Goal: Task Accomplishment & Management: Manage account settings

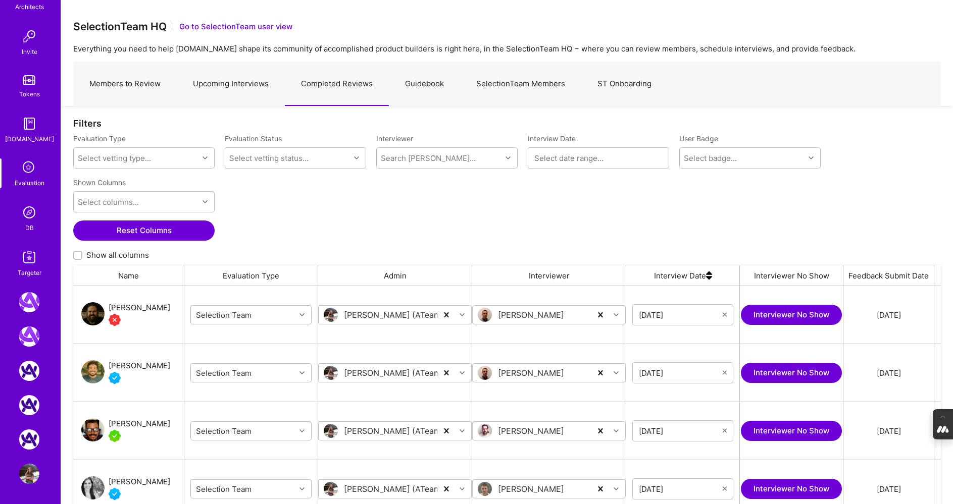
click at [531, 85] on link "SelectionTeam Members" at bounding box center [520, 84] width 121 height 44
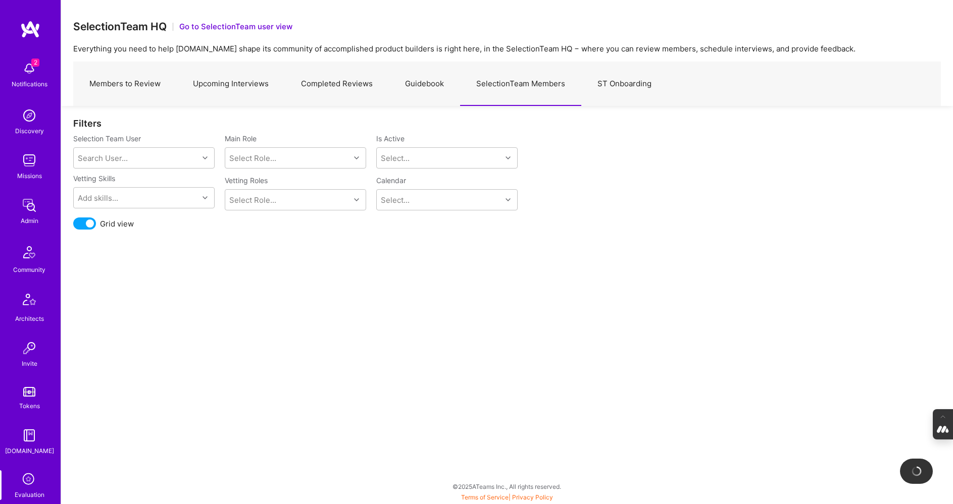
click at [227, 85] on link "Upcoming Interviews" at bounding box center [231, 84] width 108 height 44
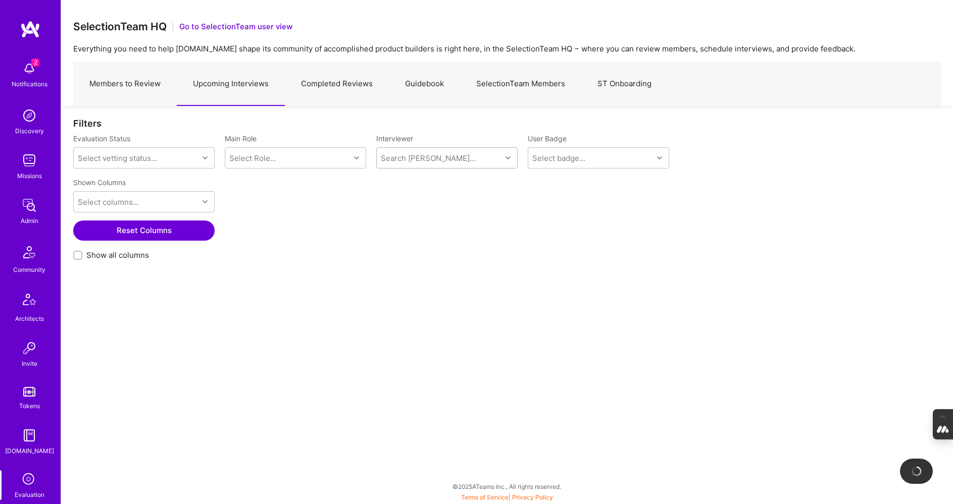
click at [414, 158] on div "Search [PERSON_NAME]..." at bounding box center [428, 158] width 95 height 11
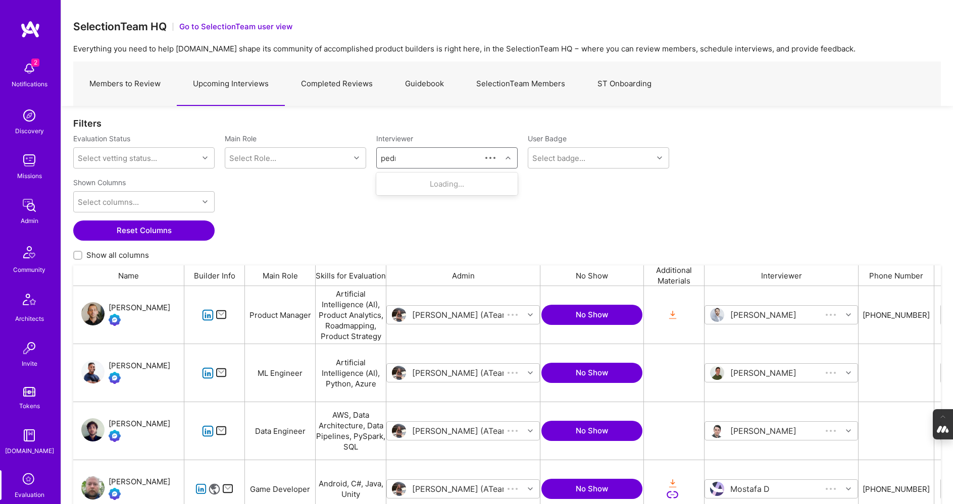
scroll to position [398, 868]
type input "pedro"
click at [425, 189] on div "Internal Technical" at bounding box center [442, 194] width 66 height 11
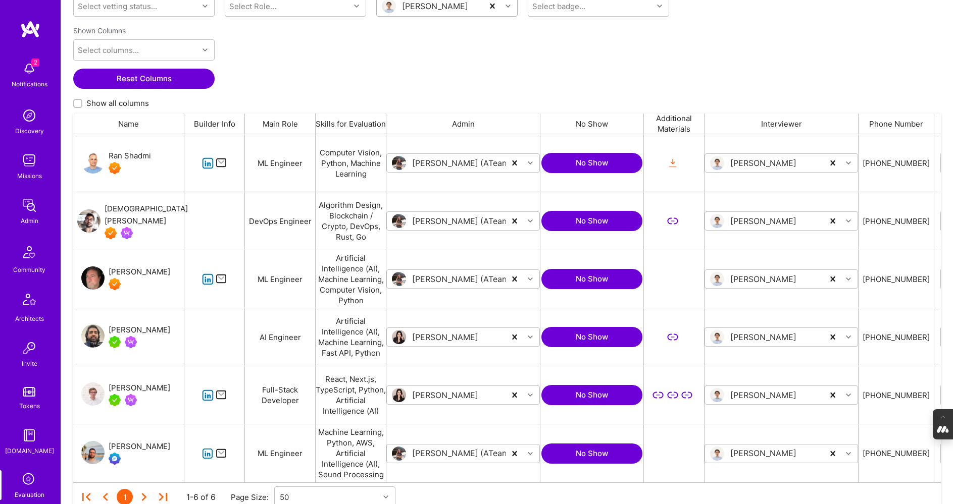
scroll to position [194, 0]
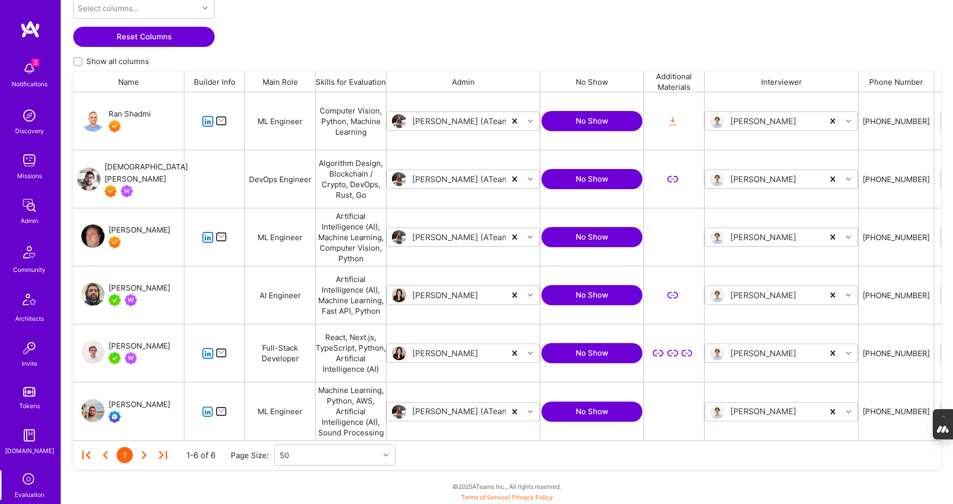
click at [149, 404] on div "[PERSON_NAME]" at bounding box center [140, 405] width 62 height 12
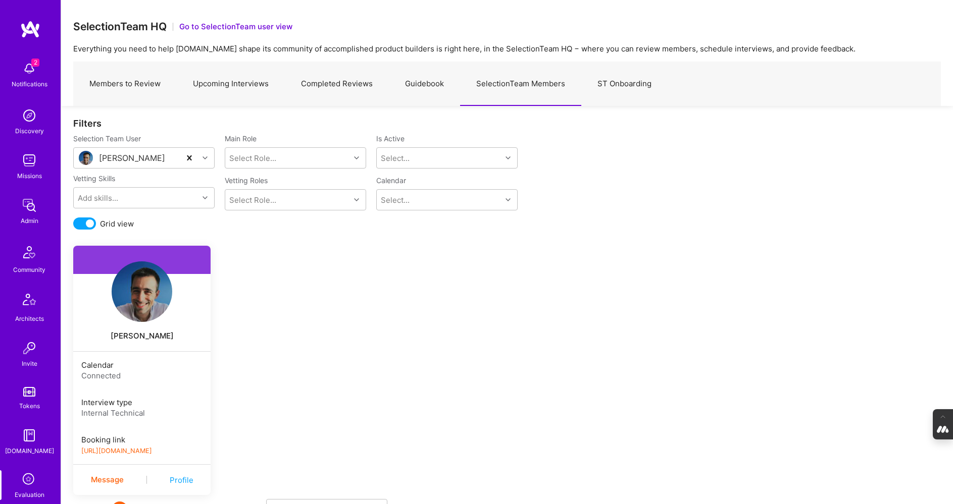
scroll to position [44, 0]
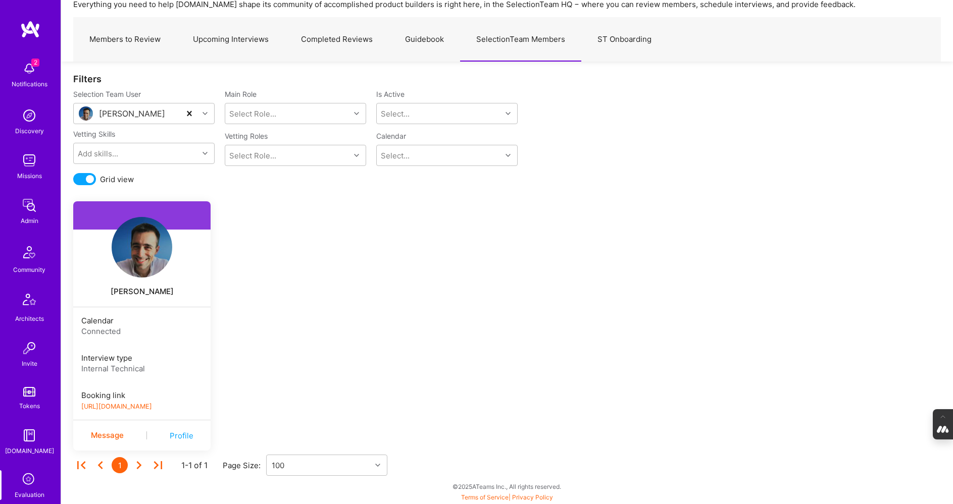
click at [148, 408] on link "https://book.a.team/luisteofilo/evaluation" at bounding box center [116, 407] width 71 height 8
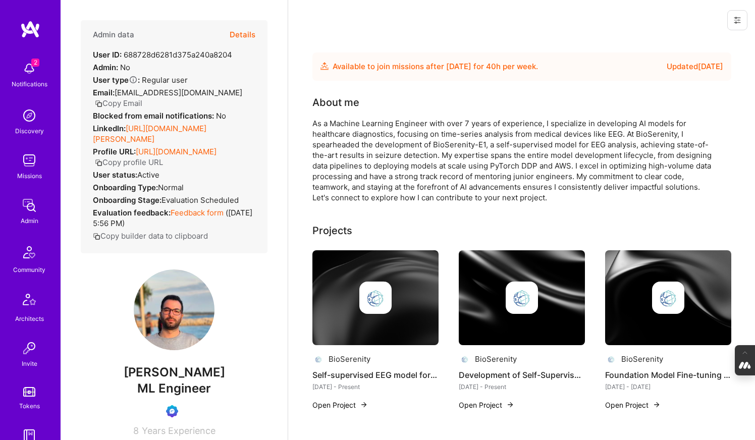
drag, startPoint x: 235, startPoint y: 379, endPoint x: 114, endPoint y: 376, distance: 121.7
click at [114, 376] on span "[PERSON_NAME]" at bounding box center [174, 372] width 187 height 15
copy span "[PERSON_NAME]"
click at [124, 103] on button "Copy Email" at bounding box center [118, 103] width 47 height 11
click at [121, 104] on button "Copy Email" at bounding box center [118, 103] width 47 height 11
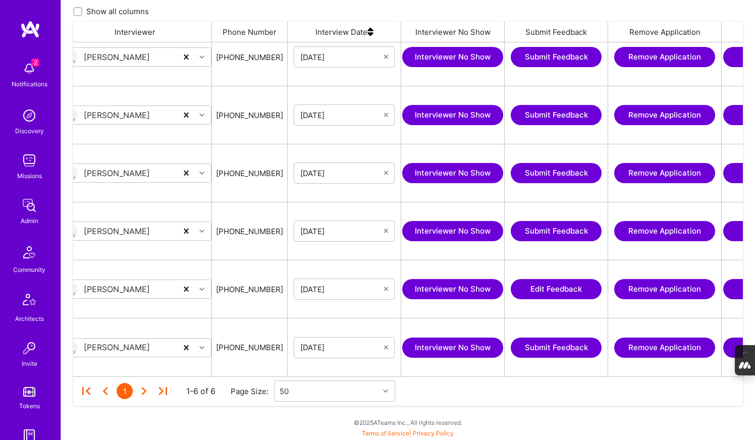
scroll to position [0, 736]
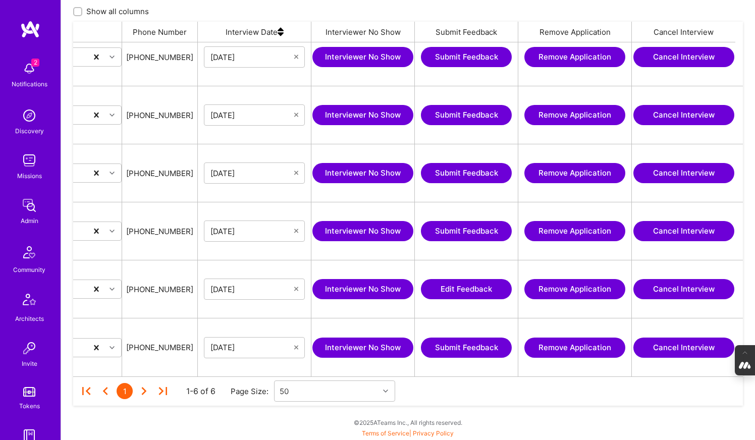
click at [663, 342] on button "Cancel Interview" at bounding box center [684, 348] width 101 height 20
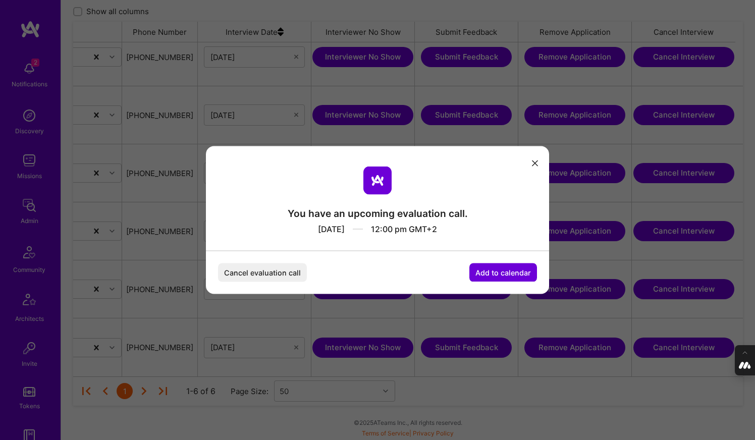
click at [265, 269] on button "Cancel evaluation call" at bounding box center [262, 273] width 89 height 19
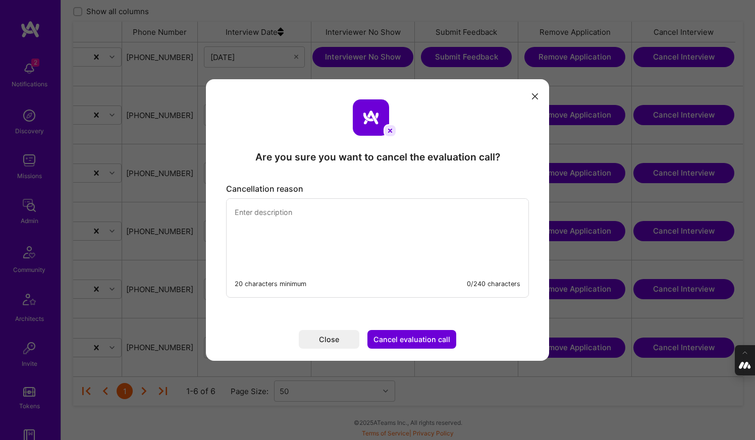
click at [250, 224] on textarea "modal" at bounding box center [378, 233] width 302 height 69
type textarea "Rescheduled manually to [DATE] ([DATE]) to evaluate the builder earlier as per …"
click at [397, 336] on button "Cancel evaluation call" at bounding box center [412, 339] width 89 height 19
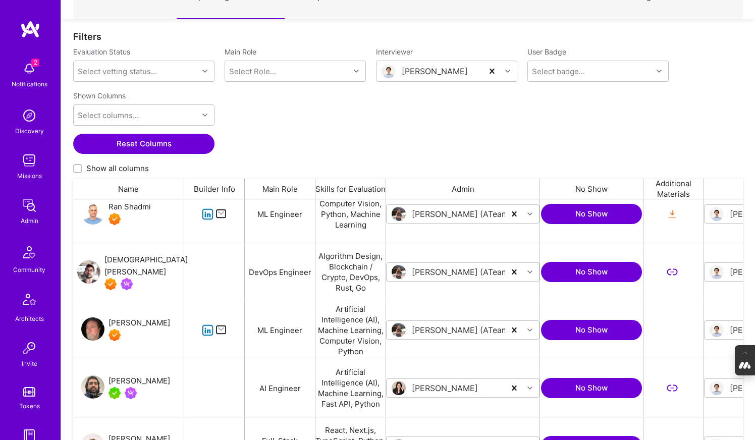
scroll to position [0, 0]
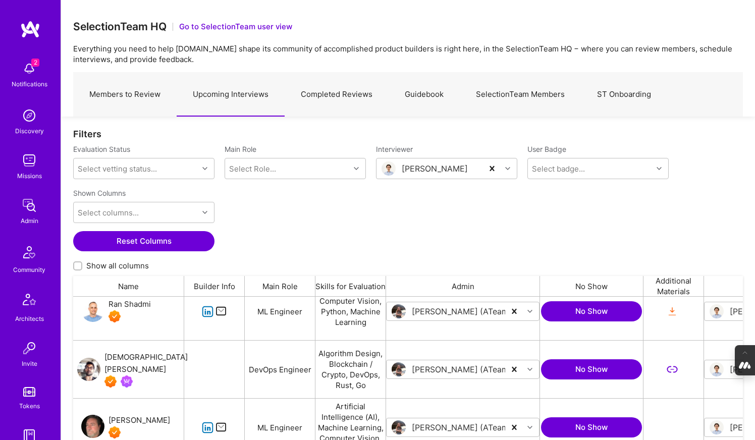
click at [130, 98] on link "Members to Review" at bounding box center [125, 95] width 104 height 44
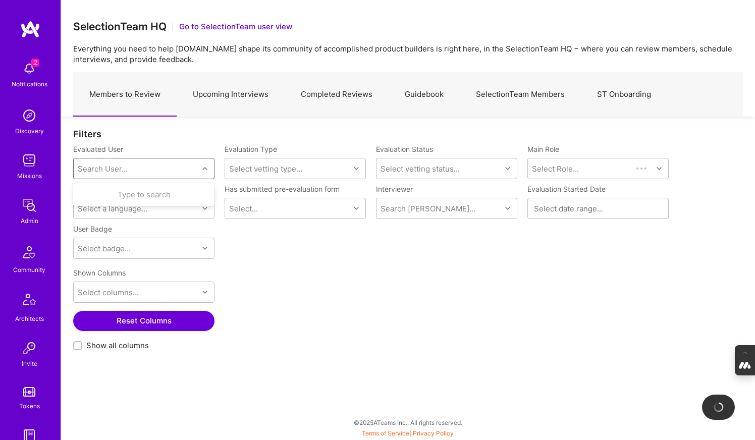
click at [117, 169] on div "Search User..." at bounding box center [103, 169] width 50 height 11
paste input "[EMAIL_ADDRESS][DOMAIN_NAME]"
type input "[EMAIL_ADDRESS][DOMAIN_NAME]"
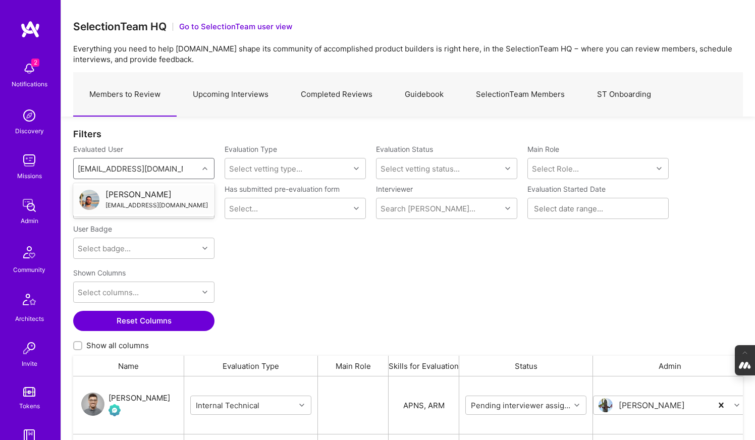
click at [136, 193] on div "[PERSON_NAME]" at bounding box center [157, 194] width 103 height 11
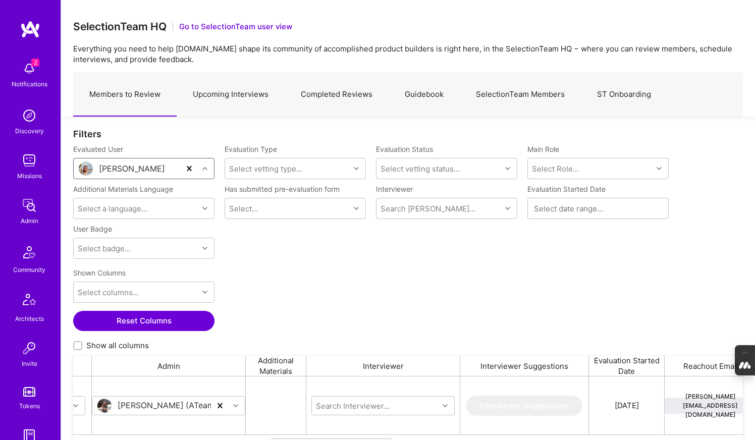
scroll to position [0, 489]
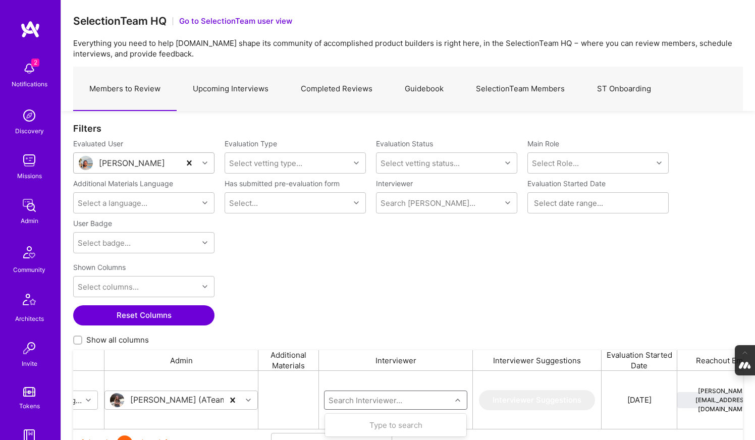
click at [375, 400] on input "grid" at bounding box center [388, 400] width 121 height 11
type input "lui"
click at [391, 426] on div "[PERSON_NAME]" at bounding box center [391, 425] width 66 height 11
click at [419, 396] on div "[PERSON_NAME]" at bounding box center [379, 400] width 119 height 16
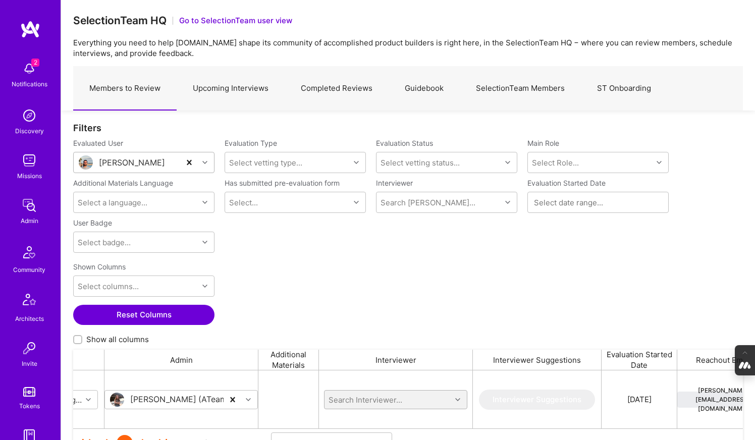
click at [368, 399] on input "grid" at bounding box center [388, 399] width 121 height 11
type input "[PERSON_NAME]"
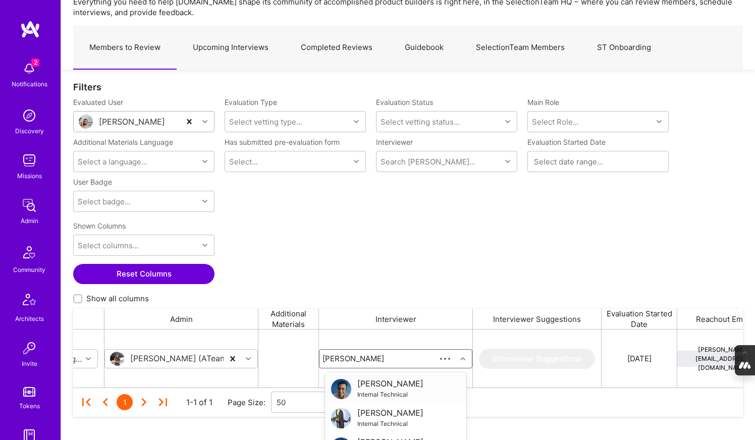
scroll to position [71, 0]
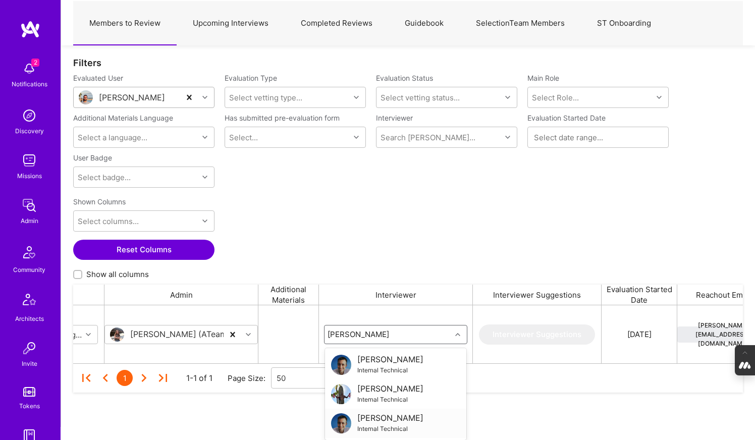
click at [387, 424] on div "Internal Technical" at bounding box center [391, 429] width 66 height 11
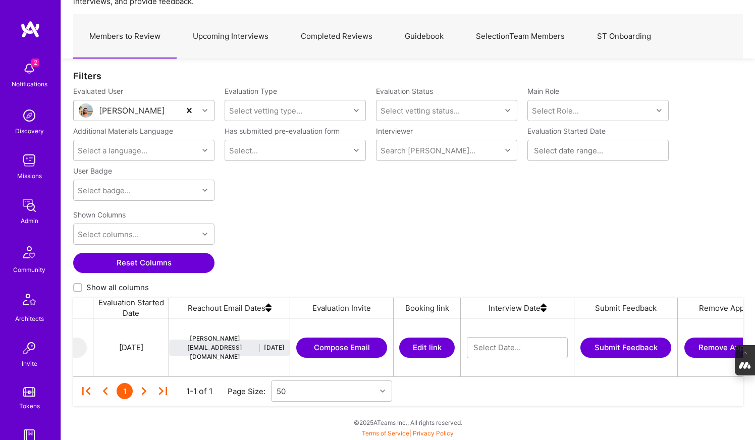
scroll to position [0, 1015]
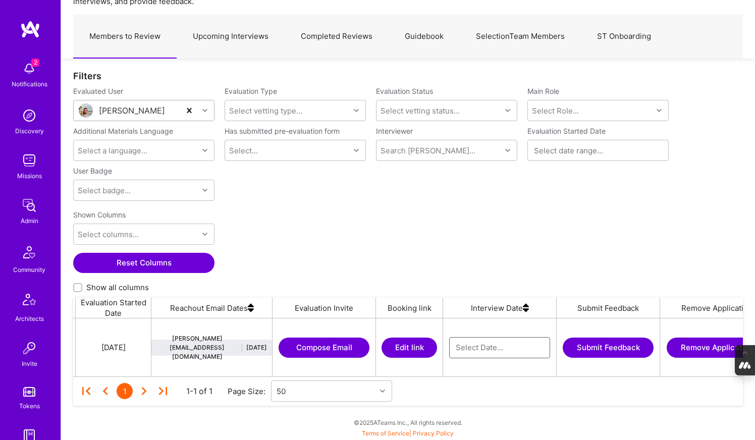
click at [487, 349] on input "grid" at bounding box center [500, 348] width 88 height 10
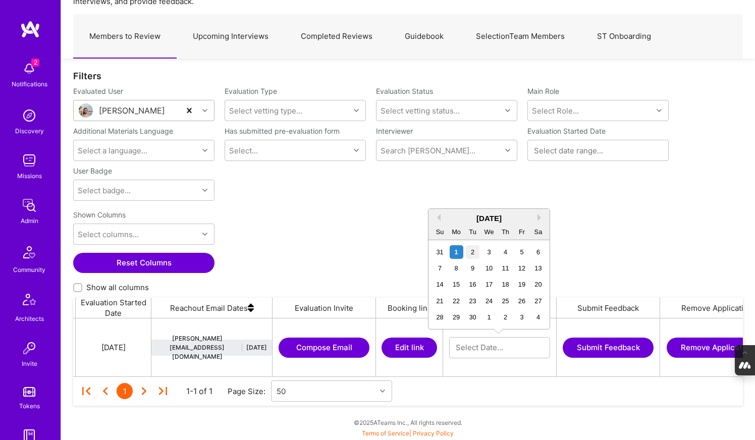
click at [473, 248] on div "2" at bounding box center [473, 252] width 14 height 14
type input "[DATE]"
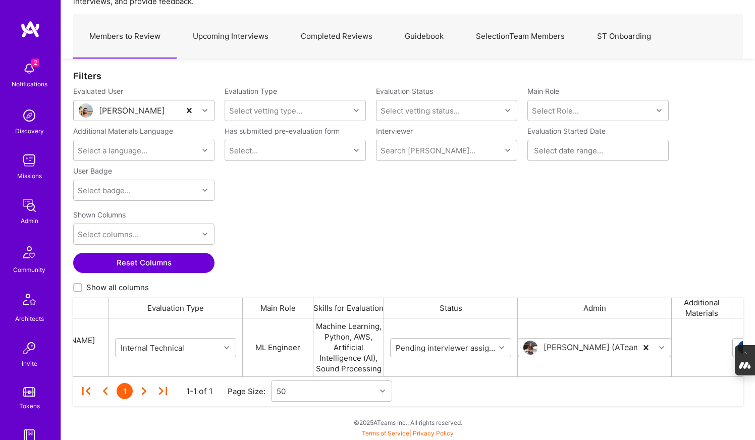
scroll to position [0, 0]
